Goal: Task Accomplishment & Management: Use online tool/utility

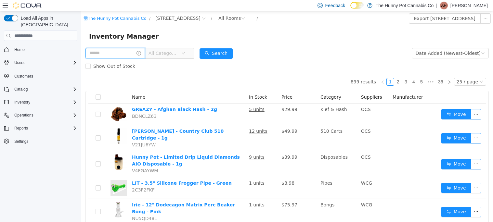
click at [113, 53] on input "text" at bounding box center [114, 53] width 59 height 10
type input "*"
click at [187, 18] on span "[STREET_ADDRESS]" at bounding box center [180, 19] width 55 height 8
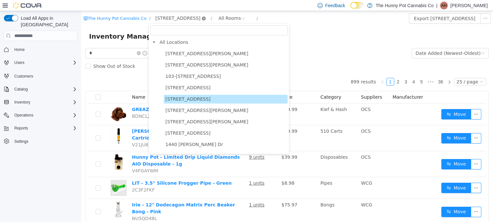
click at [202, 19] on icon "icon: close-circle" at bounding box center [204, 19] width 4 height 4
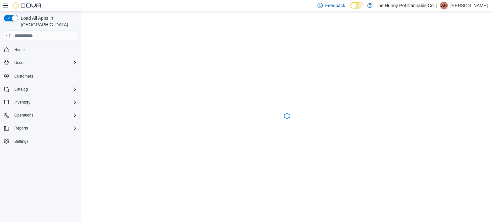
click at [122, 50] on div "Cova-Icon" at bounding box center [286, 116] width 411 height 211
click at [30, 100] on span "Inventory" at bounding box center [22, 102] width 16 height 5
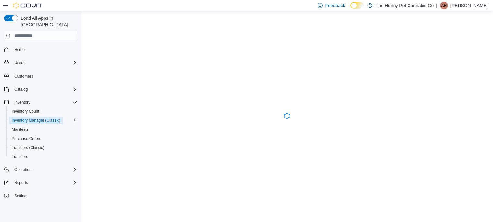
click at [26, 118] on span "Inventory Manager (Classic)" at bounding box center [36, 120] width 49 height 5
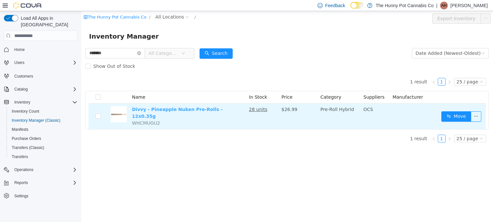
click at [219, 111] on link "Divvy - Pineapple Nuken Pre-Rolls - 12x0.35g" at bounding box center [177, 113] width 91 height 12
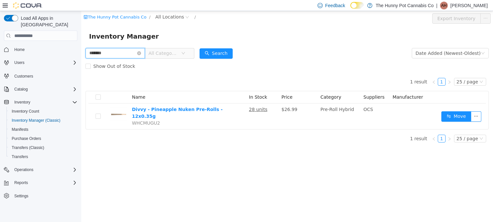
click at [110, 54] on input "*******" at bounding box center [114, 53] width 59 height 10
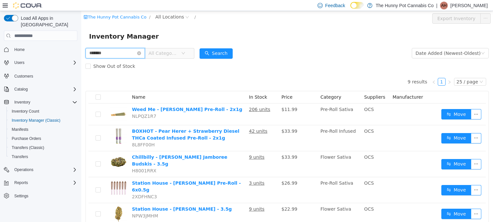
click at [145, 55] on input "*******" at bounding box center [114, 53] width 59 height 10
type input "********"
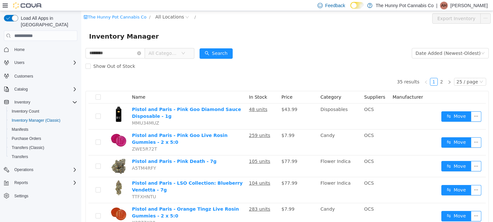
click at [178, 53] on span "All Categories" at bounding box center [163, 53] width 30 height 6
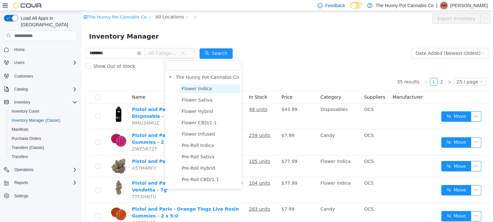
click at [194, 90] on span "Flower Indica" at bounding box center [197, 88] width 30 height 5
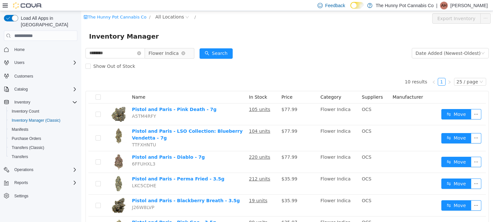
click at [179, 54] on span "Flower Indica" at bounding box center [163, 53] width 30 height 10
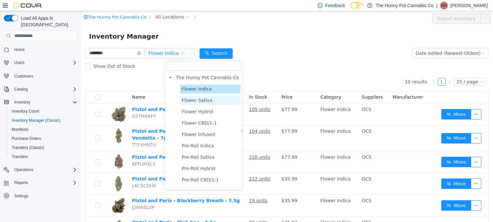
click at [190, 96] on span "Flower Sativa" at bounding box center [210, 100] width 60 height 9
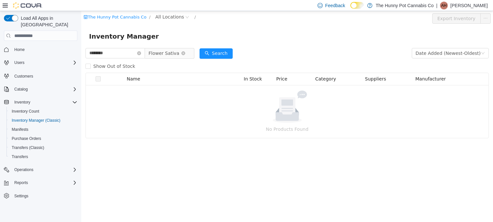
click at [179, 52] on span "Flower Sativa" at bounding box center [163, 53] width 31 height 10
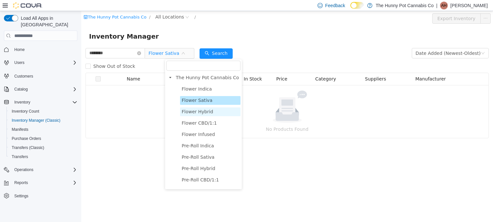
click at [207, 110] on span "Flower Hybrid" at bounding box center [197, 111] width 31 height 5
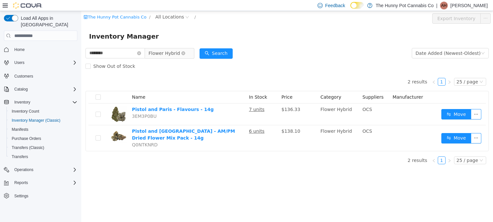
click at [180, 50] on span "Flower Hybrid" at bounding box center [163, 53] width 31 height 10
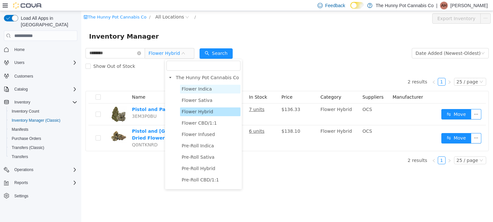
click at [186, 86] on span "Flower Indica" at bounding box center [210, 89] width 60 height 9
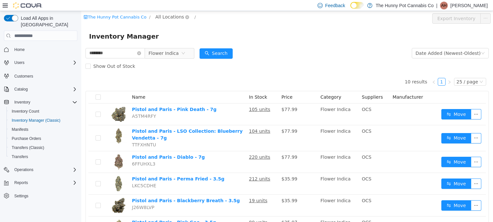
click at [169, 17] on span "All Locations" at bounding box center [169, 16] width 29 height 7
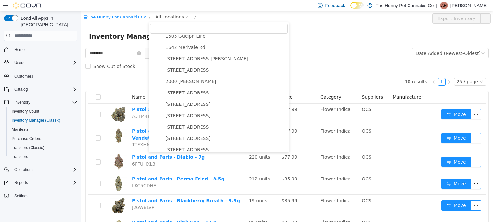
scroll to position [131, 0]
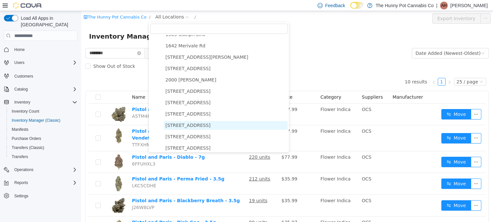
click at [186, 127] on span "2173 Yonge St" at bounding box center [187, 125] width 45 height 5
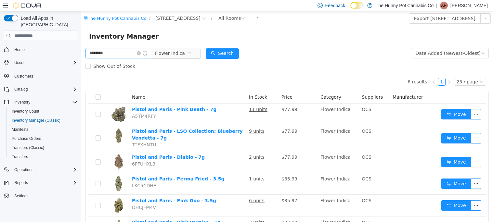
click at [147, 51] on span at bounding box center [142, 53] width 10 height 5
click at [141, 54] on icon "icon: close-circle" at bounding box center [139, 53] width 4 height 4
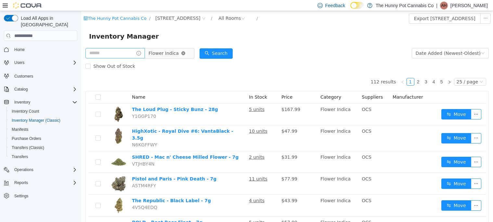
click at [185, 54] on icon "icon: close-circle" at bounding box center [183, 53] width 4 height 4
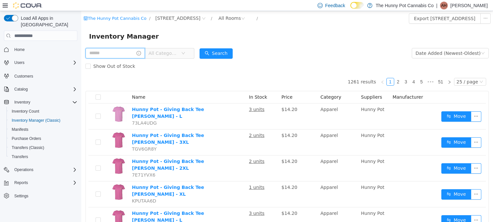
click at [124, 55] on input "text" at bounding box center [114, 53] width 59 height 10
type input "**********"
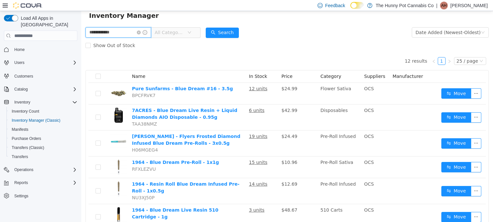
scroll to position [23, 0]
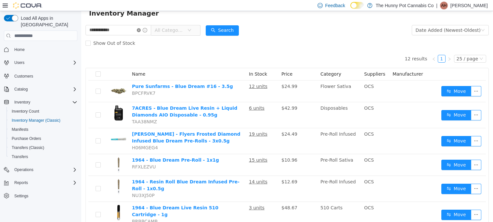
click at [141, 30] on icon "icon: close-circle" at bounding box center [139, 30] width 4 height 4
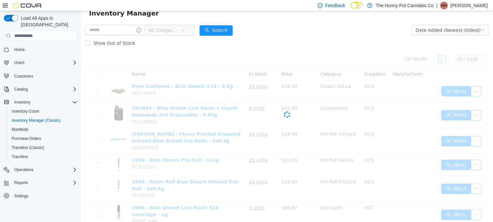
click at [178, 29] on span "All Categories" at bounding box center [163, 30] width 30 height 6
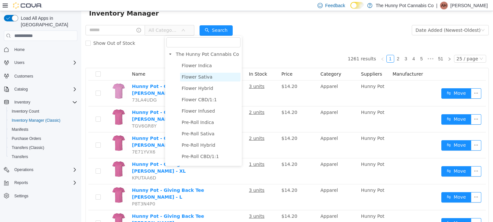
click at [194, 75] on span "Flower Sativa" at bounding box center [197, 76] width 31 height 5
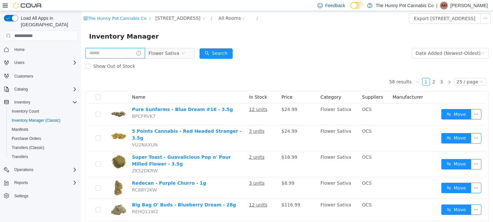
click at [145, 53] on input "text" at bounding box center [114, 53] width 59 height 10
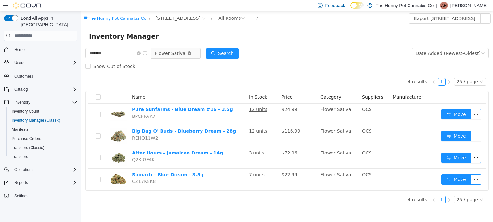
click at [191, 54] on icon "icon: close-circle" at bounding box center [189, 53] width 4 height 4
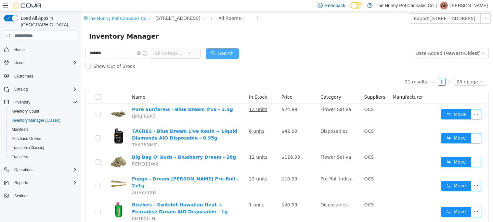
click at [239, 58] on button "Search" at bounding box center [222, 53] width 33 height 10
click at [202, 19] on icon "icon: close-circle" at bounding box center [204, 19] width 4 height 4
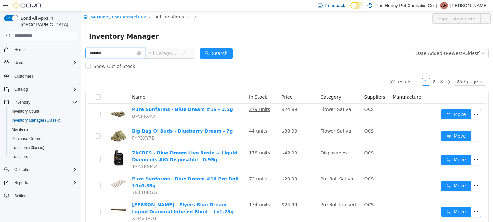
click at [92, 51] on input "*******" at bounding box center [114, 53] width 59 height 10
type input "**********"
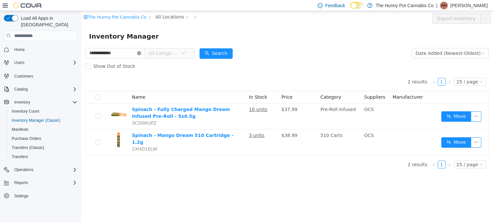
click at [141, 53] on icon "icon: close-circle" at bounding box center [139, 53] width 4 height 4
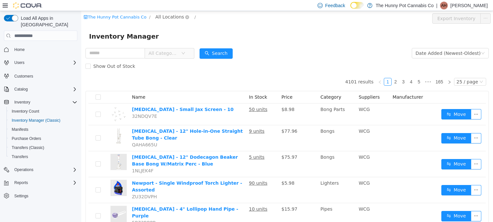
click at [160, 15] on span "All Locations" at bounding box center [169, 16] width 29 height 7
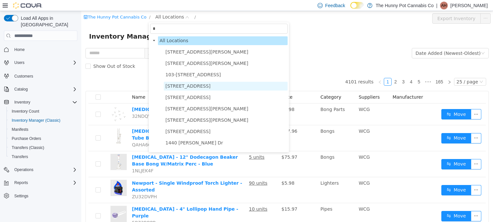
type input "**"
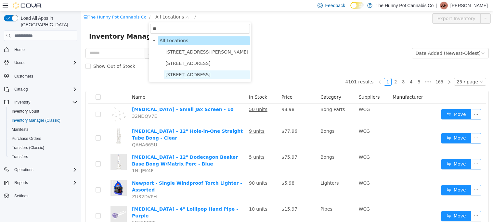
click at [188, 74] on span "2173 Yonge St" at bounding box center [187, 74] width 45 height 5
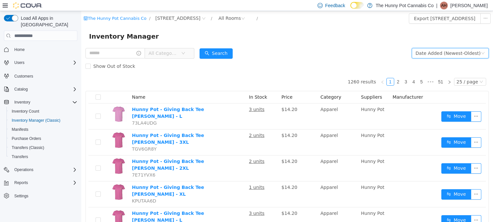
click at [430, 53] on div "Date Added (Newest-Oldest)" at bounding box center [447, 53] width 65 height 10
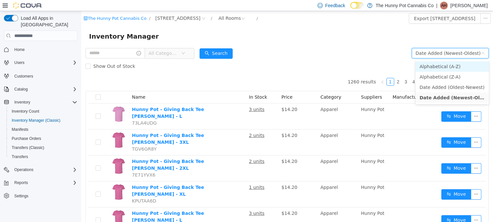
click at [433, 64] on li "Alphabetical (A-Z)" at bounding box center [451, 66] width 73 height 10
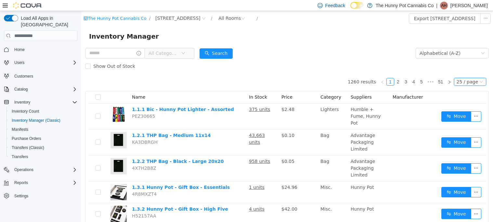
click at [461, 83] on div "25 / page" at bounding box center [466, 81] width 21 height 7
click at [468, 125] on li "50 / page" at bounding box center [471, 123] width 31 height 10
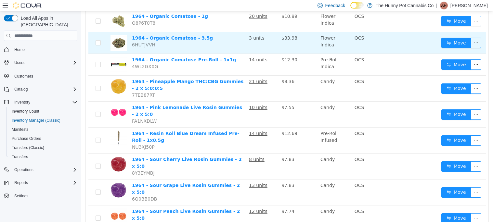
scroll to position [337, 0]
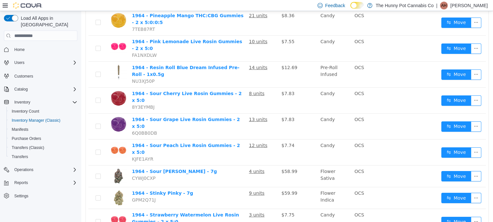
click at [184, 187] on td "1964 - Stinky Pinky - 7g GPM2Q71J" at bounding box center [187, 198] width 117 height 22
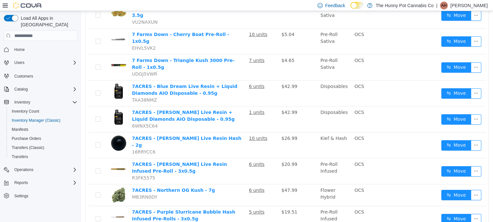
scroll to position [1044, 0]
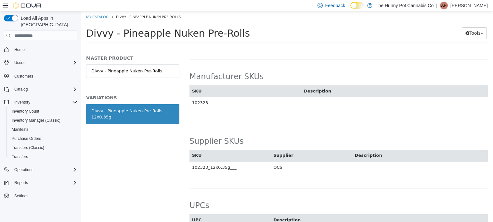
scroll to position [626, 0]
click at [223, 165] on td "102323_12x0.35g___" at bounding box center [229, 166] width 81 height 12
copy td "102323_12x0.35g___"
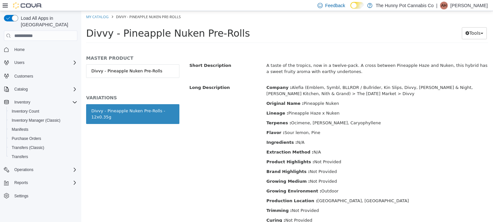
scroll to position [218, 0]
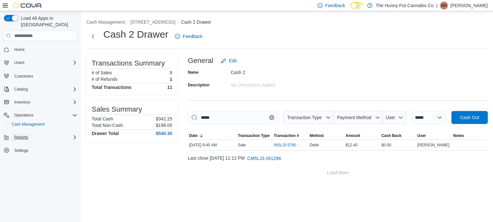
click at [22, 133] on span "Reports" at bounding box center [21, 137] width 14 height 8
click at [19, 152] on span "Reports" at bounding box center [19, 156] width 14 height 8
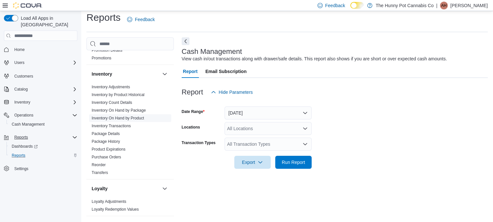
scroll to position [96, 0]
click at [99, 164] on link "Reorder" at bounding box center [99, 164] width 14 height 5
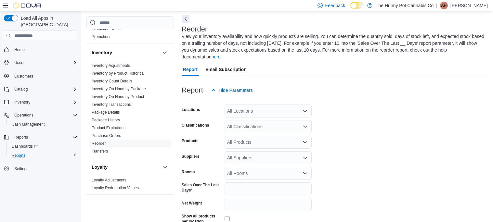
scroll to position [28, 0]
click at [276, 104] on div "All Locations" at bounding box center [267, 110] width 87 height 13
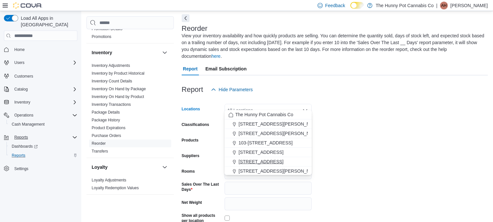
click at [239, 161] on span "[STREET_ADDRESS]" at bounding box center [260, 161] width 45 height 6
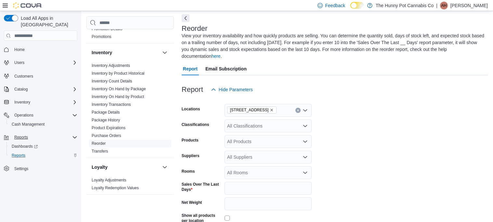
click at [386, 120] on form "Locations [STREET_ADDRESS] Classifications All Classifications Products All Pro…" at bounding box center [335, 176] width 306 height 160
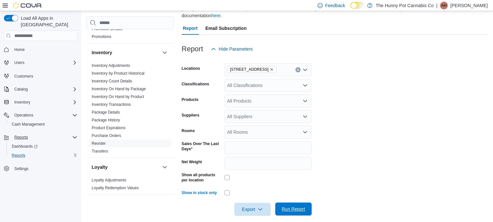
click at [289, 206] on span "Run Report" at bounding box center [293, 209] width 23 height 6
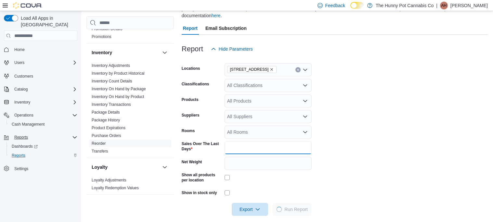
click at [250, 141] on input "*" at bounding box center [267, 147] width 87 height 13
type input "**"
click at [245, 203] on span "Export" at bounding box center [249, 209] width 29 height 13
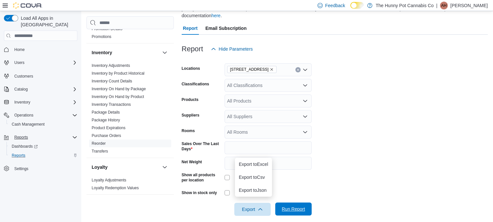
click at [289, 206] on span "Run Report" at bounding box center [293, 209] width 23 height 6
click at [248, 203] on span "Export" at bounding box center [252, 209] width 29 height 13
click at [258, 165] on span "Export to Excel" at bounding box center [253, 164] width 29 height 5
